Goal: Communication & Community: Answer question/provide support

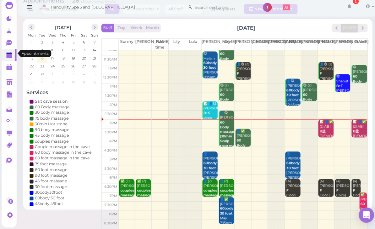
scroll to position [12, 0]
click at [207, 188] on b "couples massage" at bounding box center [208, 192] width 15 height 9
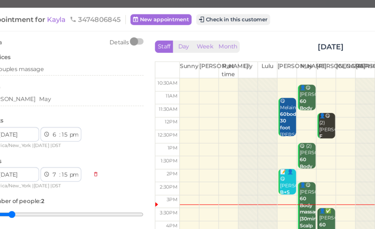
click at [60, 13] on span "Kayla" at bounding box center [67, 13] width 14 height 6
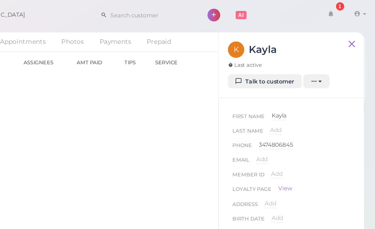
click at [274, 57] on link "Talk to customer" at bounding box center [299, 56] width 51 height 10
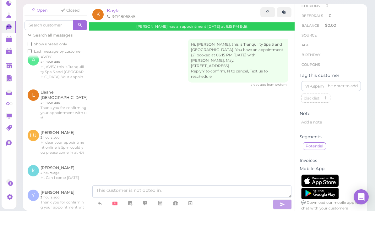
scroll to position [122, 0]
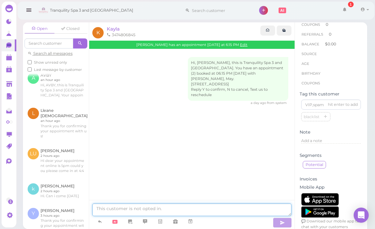
click at [183, 212] on textarea at bounding box center [191, 209] width 199 height 13
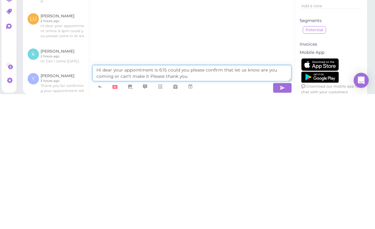
type textarea "Hi dear your appointment is 6:15 could you please confirm that let us know are …"
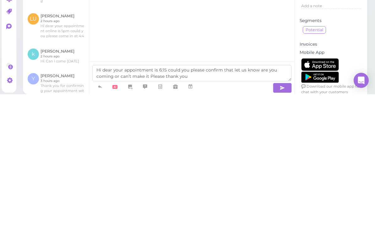
click at [277, 217] on button "button" at bounding box center [282, 222] width 19 height 10
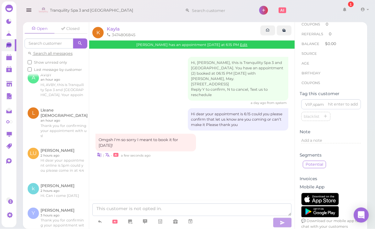
scroll to position [20, 0]
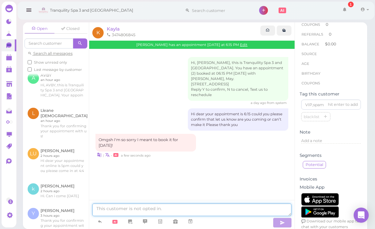
click at [131, 206] on textarea at bounding box center [191, 209] width 199 height 13
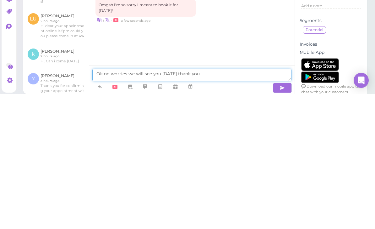
type textarea "Ok no worries we will see you [DATE] thank you"
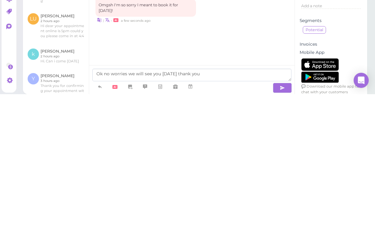
click at [283, 219] on icon "button" at bounding box center [282, 222] width 5 height 6
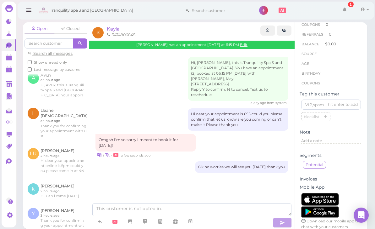
scroll to position [0, 0]
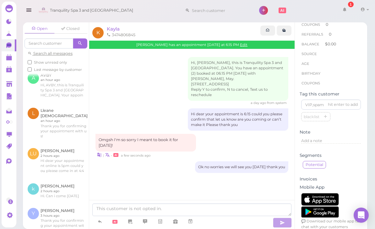
click at [119, 30] on span "Kayla" at bounding box center [113, 29] width 13 height 6
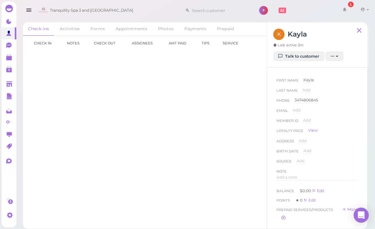
click at [129, 30] on link "Appointments" at bounding box center [132, 28] width 42 height 13
click at [50, 56] on link "09-16 6:15pm" at bounding box center [46, 55] width 26 height 5
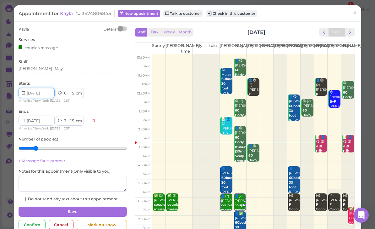
click at [25, 89] on input at bounding box center [37, 93] width 36 height 10
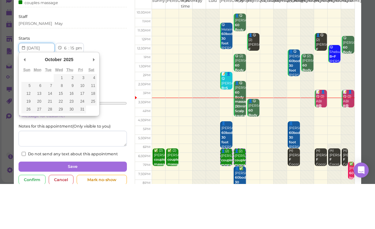
type input "[DATE]"
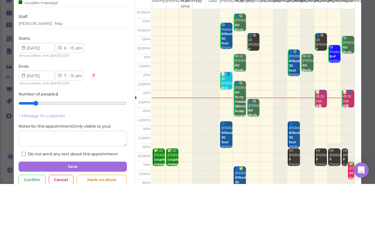
scroll to position [20, 0]
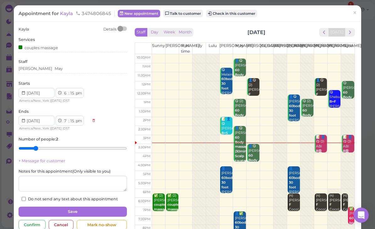
click at [104, 207] on button "Save" at bounding box center [73, 211] width 108 height 10
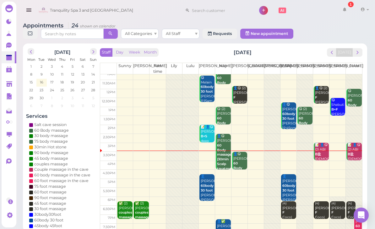
scroll to position [12, 0]
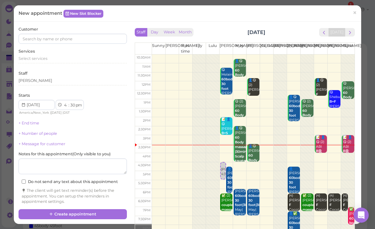
click at [355, 31] on button "next" at bounding box center [351, 32] width 10 height 8
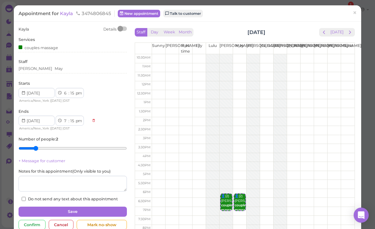
click at [357, 14] on span "×" at bounding box center [355, 12] width 4 height 9
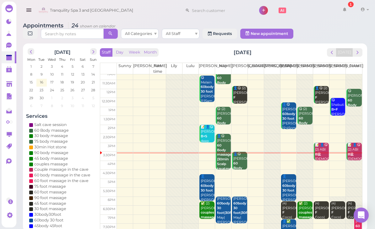
scroll to position [12, 0]
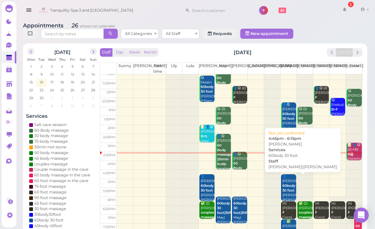
click at [287, 185] on div "👤[PERSON_NAME] 60body 30 foot [PERSON_NAME]|[PERSON_NAME] 4:45pm - 6:15pm" at bounding box center [289, 195] width 14 height 42
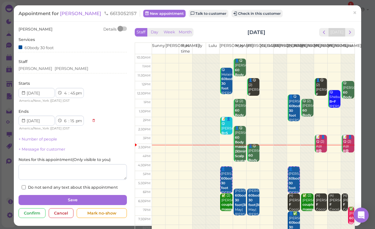
click at [224, 15] on link "Talk to customer" at bounding box center [209, 14] width 40 height 8
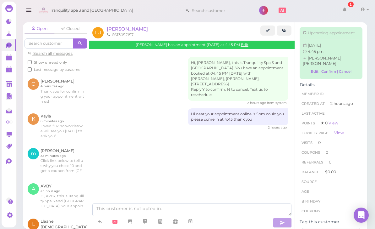
scroll to position [20, 0]
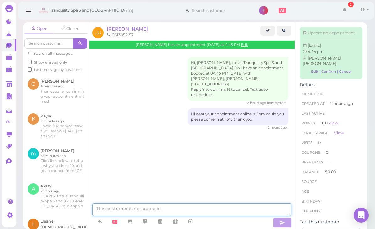
click at [191, 210] on textarea at bounding box center [191, 209] width 199 height 13
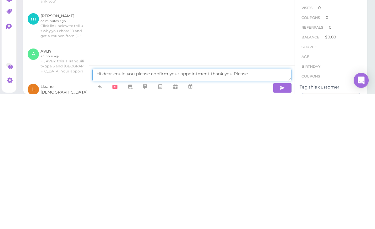
type textarea "Hi dear could you please confirm your appointment thank you Please"
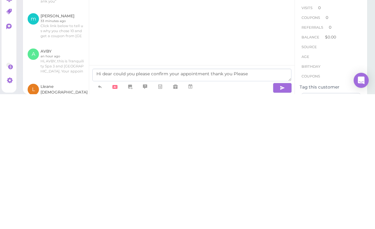
click at [284, 219] on icon "button" at bounding box center [282, 222] width 5 height 6
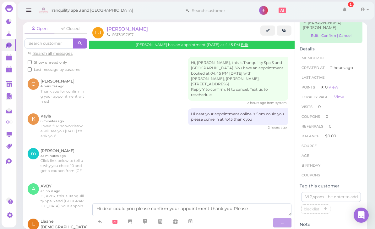
scroll to position [34, 0]
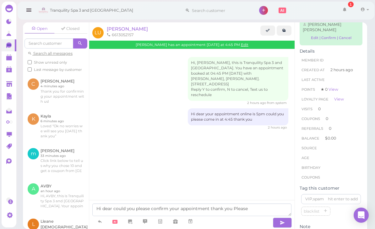
click at [285, 223] on icon "button" at bounding box center [282, 222] width 5 height 6
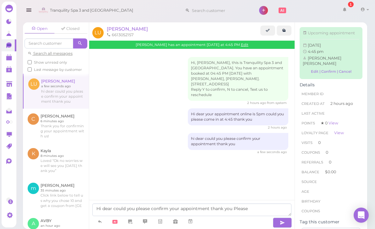
click at [370, 31] on div "Open Closed Search all messages Show unread only Last message by customer LU LU…" at bounding box center [195, 123] width 360 height 211
